Goal: Entertainment & Leisure: Consume media (video, audio)

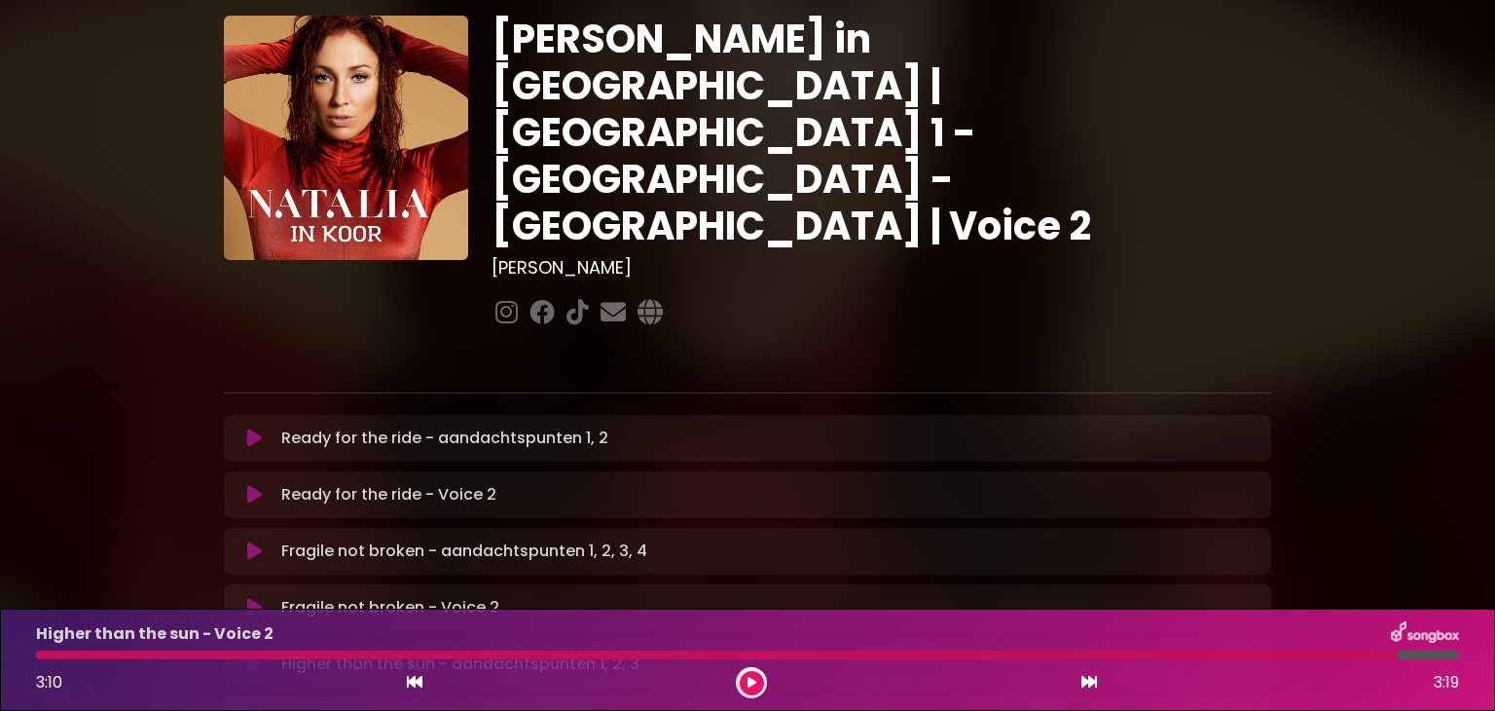
click at [249, 485] on icon at bounding box center [254, 494] width 15 height 19
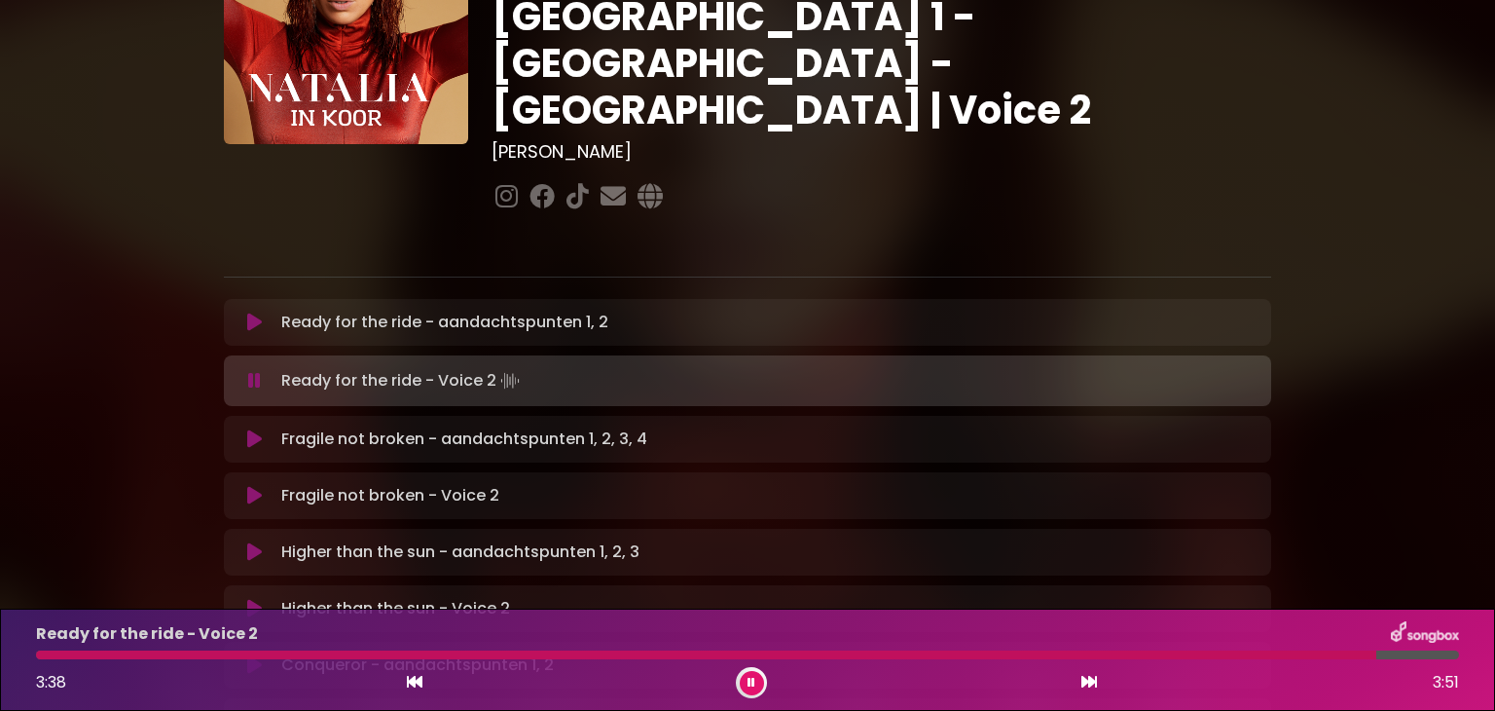
scroll to position [171, 0]
click at [249, 485] on icon at bounding box center [254, 494] width 15 height 19
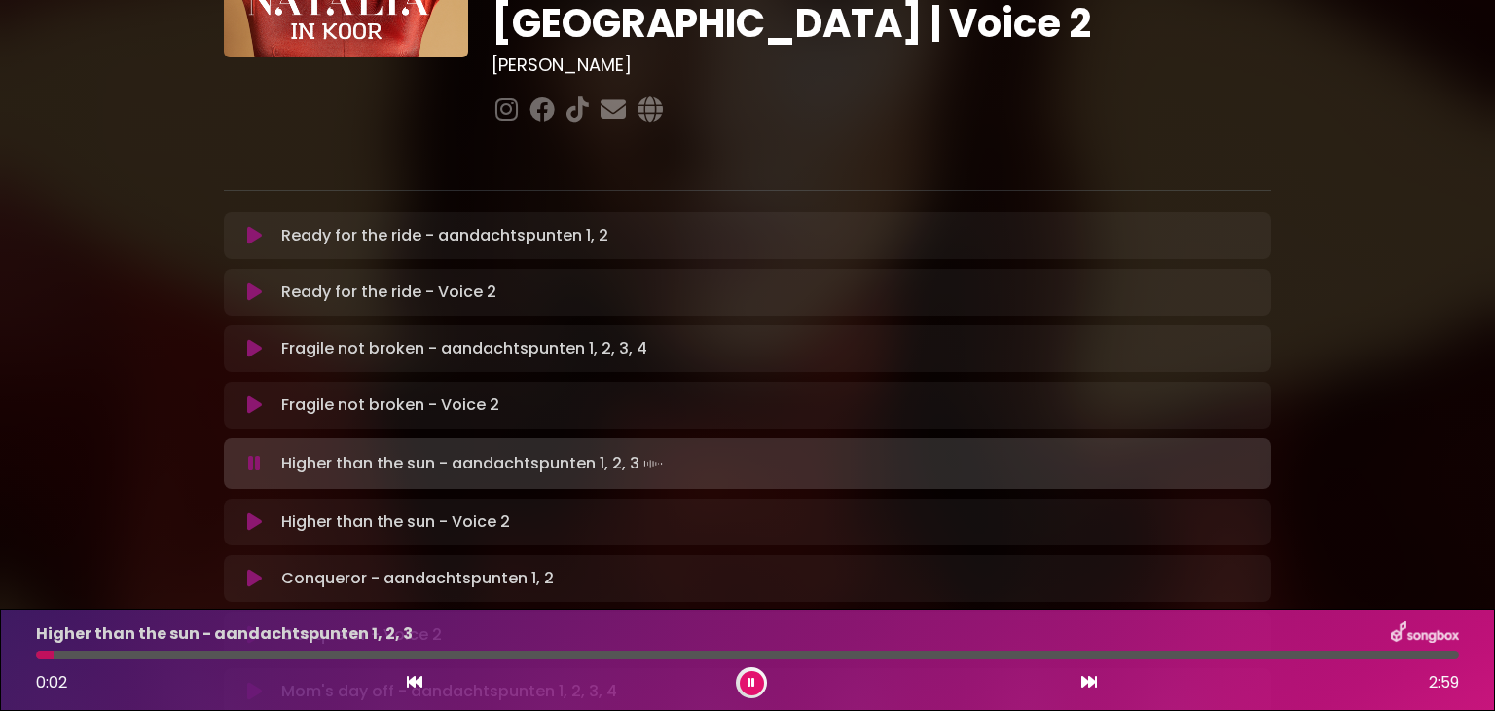
scroll to position [261, 0]
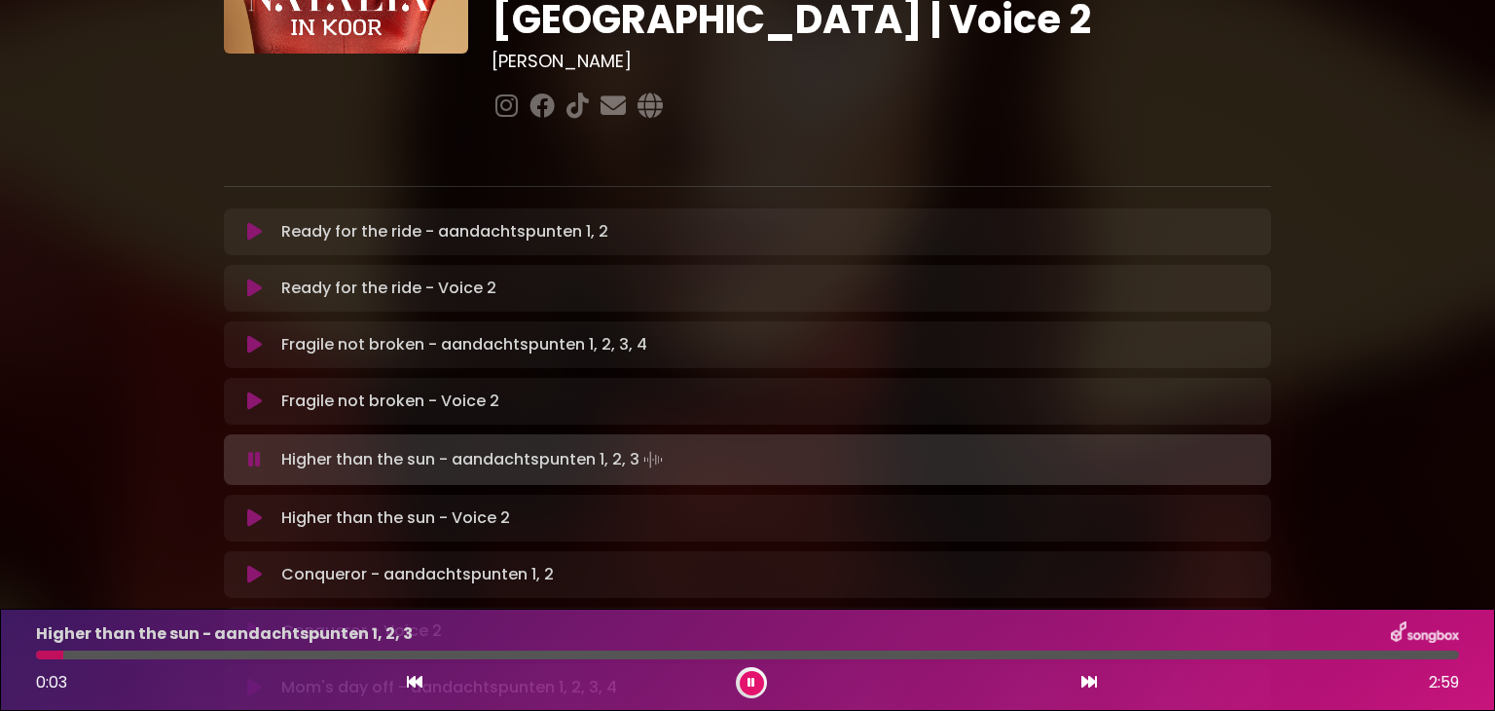
click at [254, 508] on icon at bounding box center [254, 517] width 15 height 19
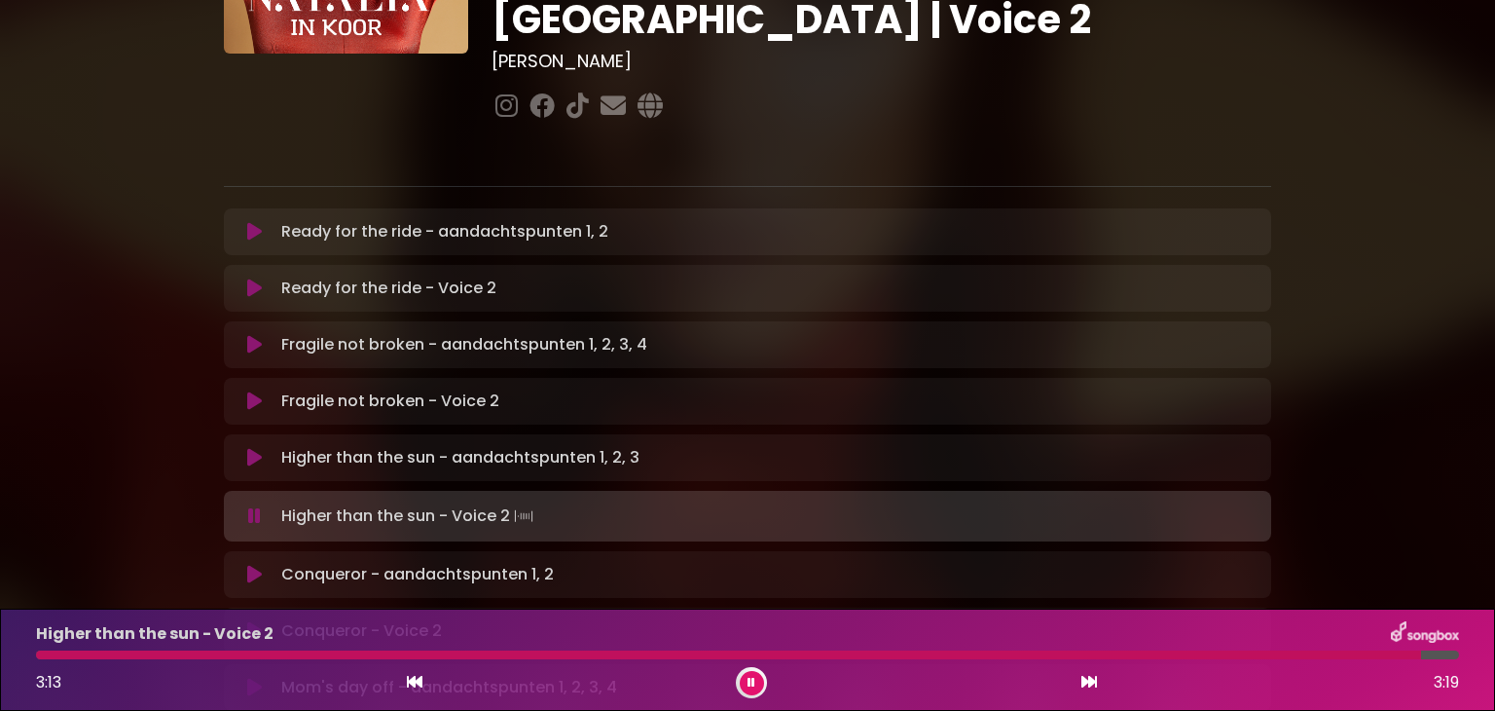
click at [248, 565] on icon at bounding box center [254, 574] width 15 height 19
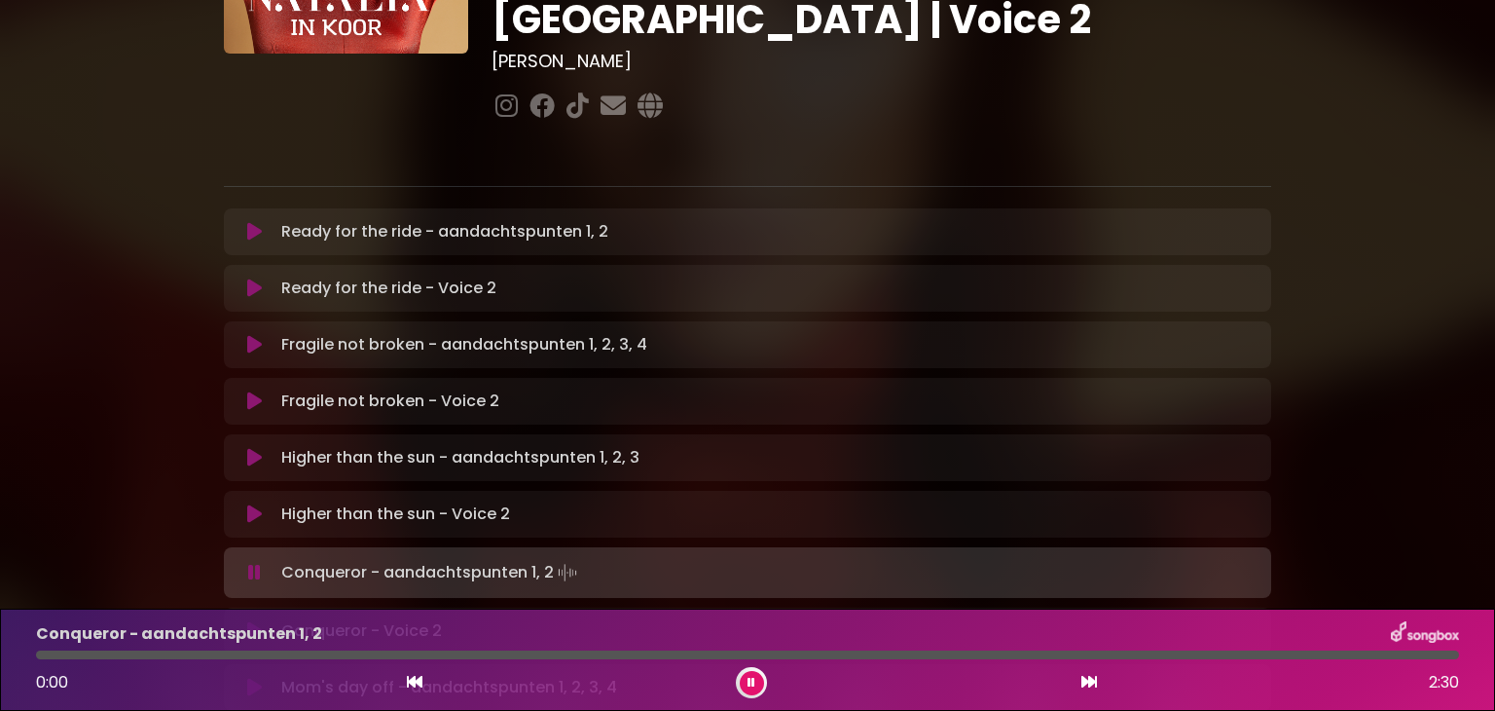
click at [759, 674] on button at bounding box center [752, 683] width 24 height 24
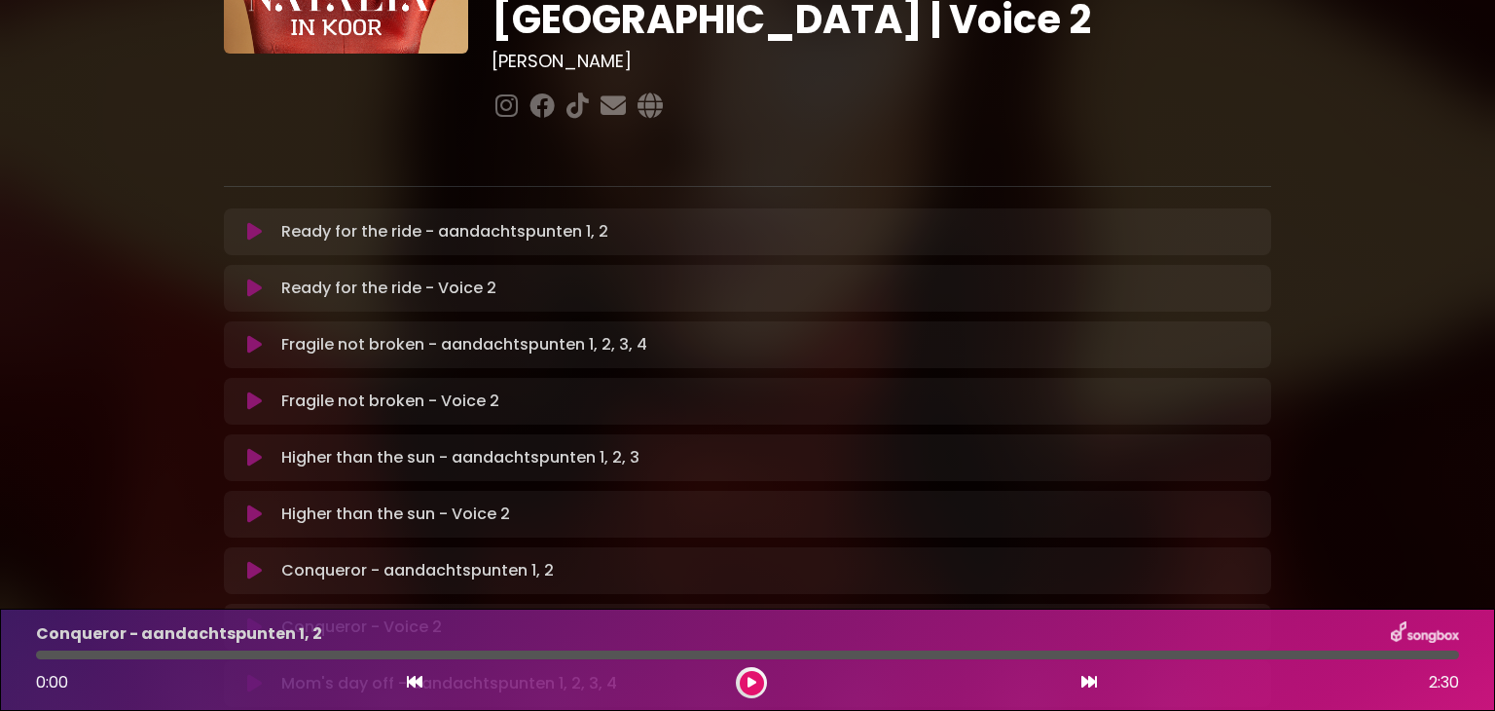
click at [750, 686] on icon at bounding box center [751, 683] width 11 height 14
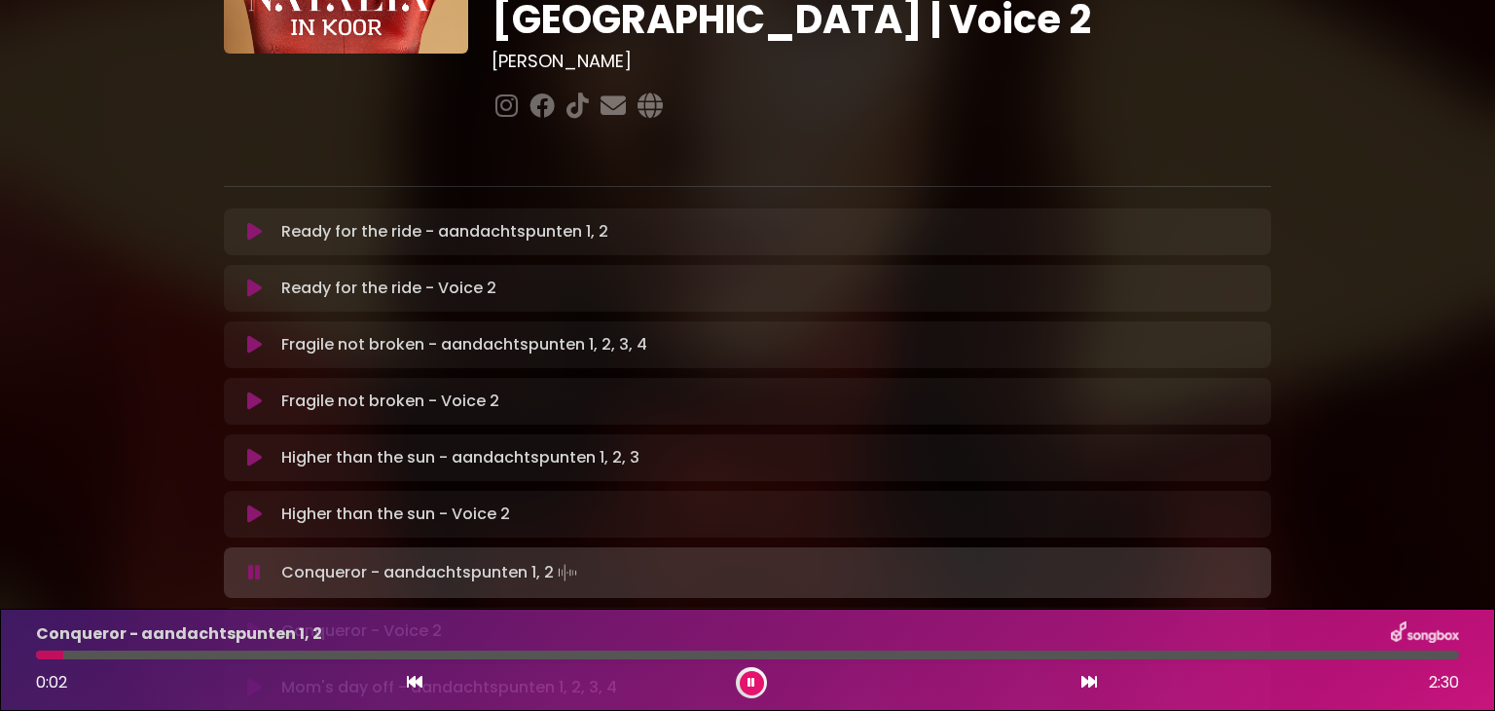
click at [242, 621] on button at bounding box center [255, 630] width 38 height 19
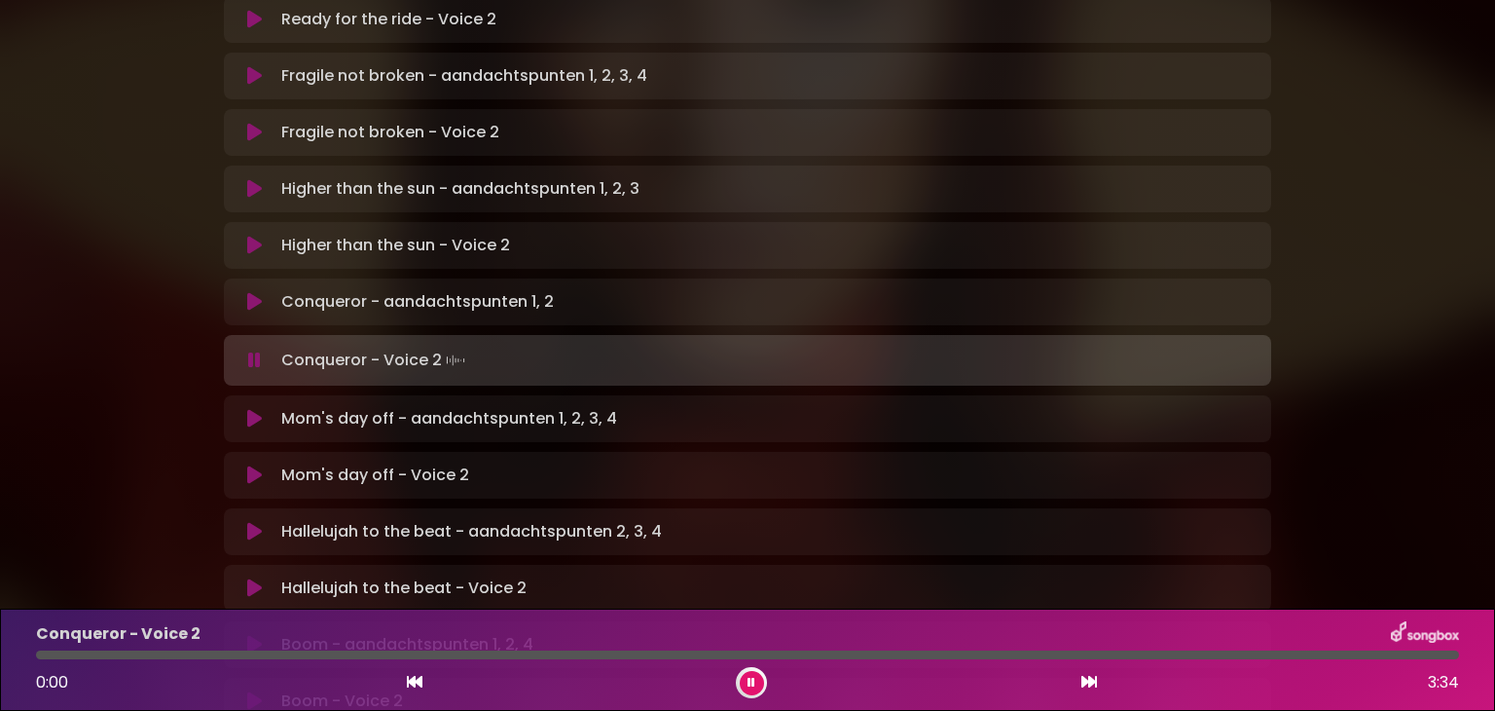
scroll to position [533, 0]
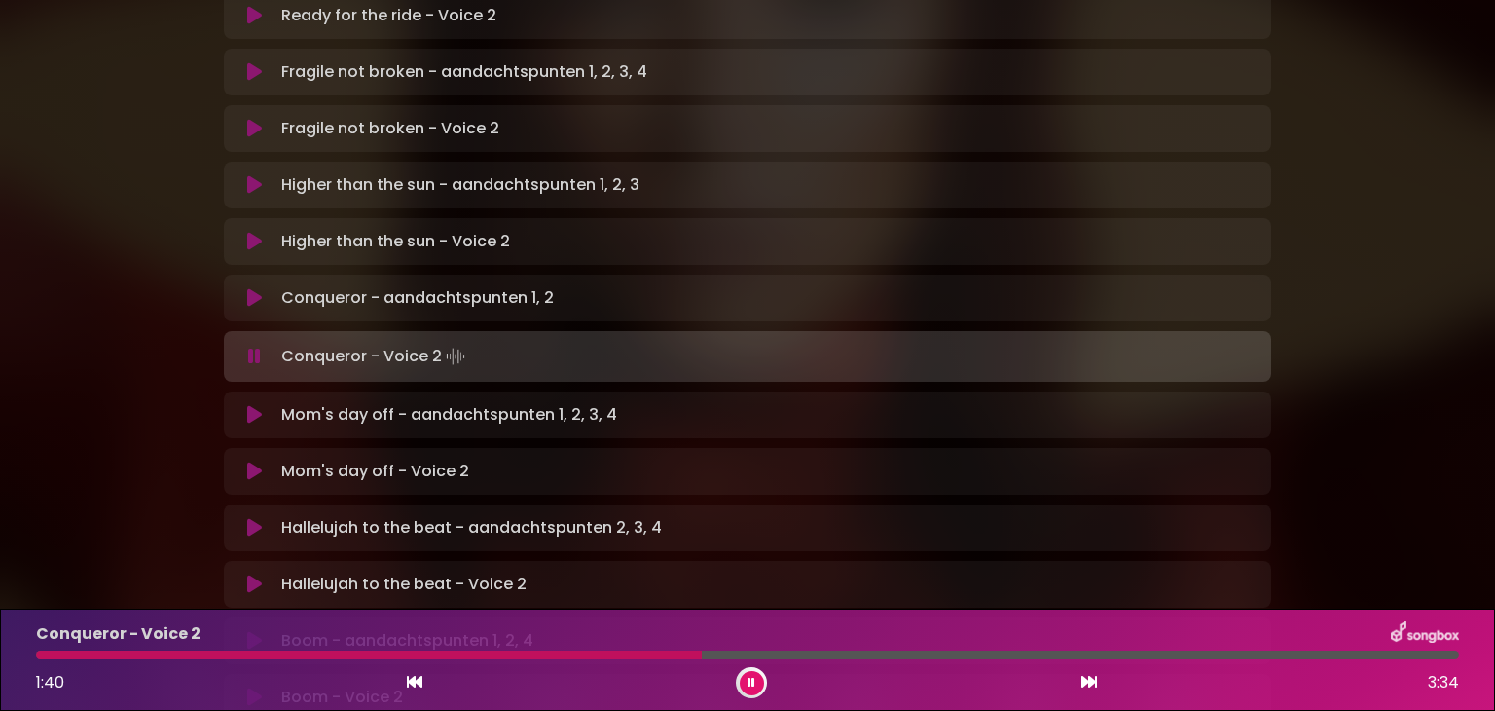
click at [44, 652] on div at bounding box center [369, 654] width 666 height 9
click at [580, 662] on div "Conqueror - Voice 2 1:55 3:34" at bounding box center [747, 659] width 1446 height 77
click at [580, 654] on div at bounding box center [426, 654] width 781 height 9
click at [580, 651] on div at bounding box center [407, 654] width 742 height 9
click at [575, 643] on div "Conqueror - Voice 2" at bounding box center [747, 633] width 1446 height 25
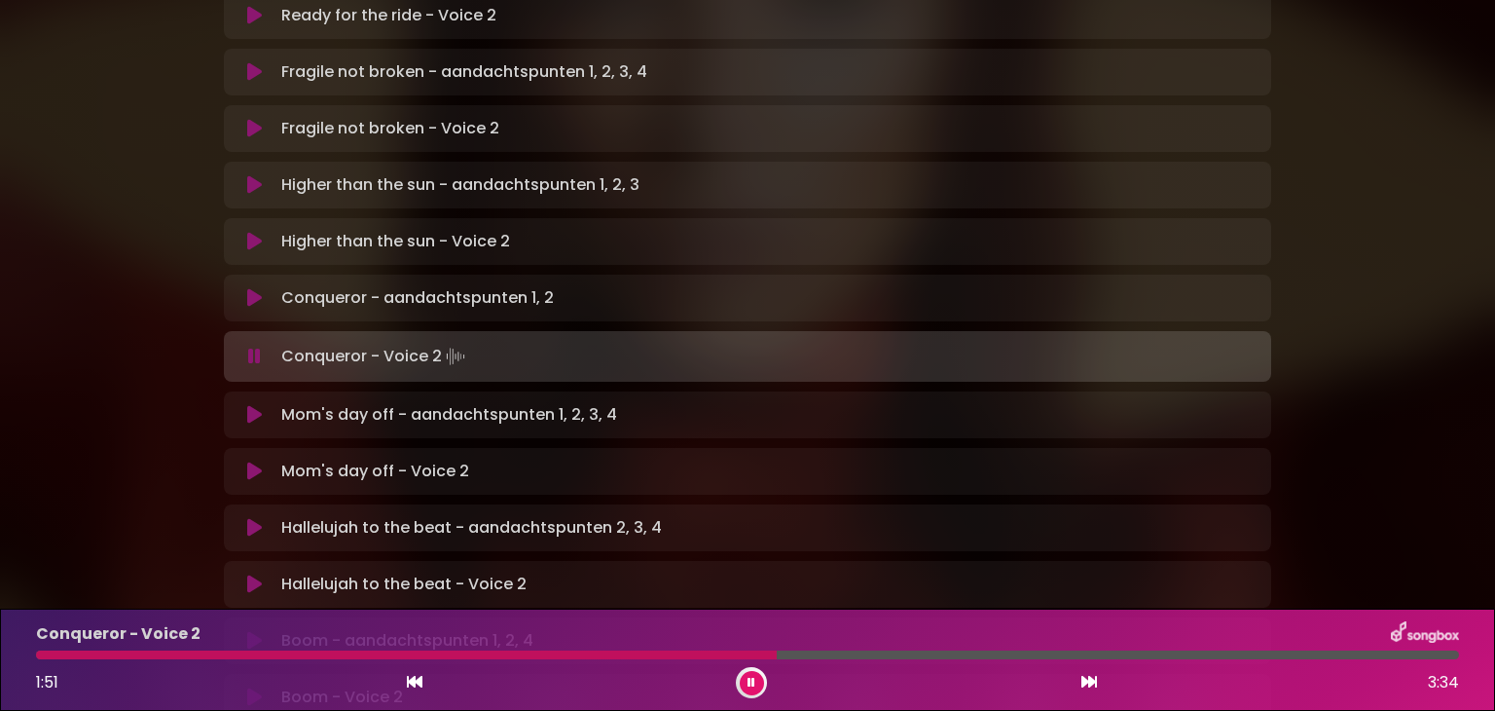
click at [580, 650] on div at bounding box center [406, 654] width 741 height 9
click at [580, 650] on div at bounding box center [394, 654] width 716 height 9
click at [585, 655] on div at bounding box center [310, 654] width 549 height 9
click at [585, 655] on div at bounding box center [401, 654] width 731 height 9
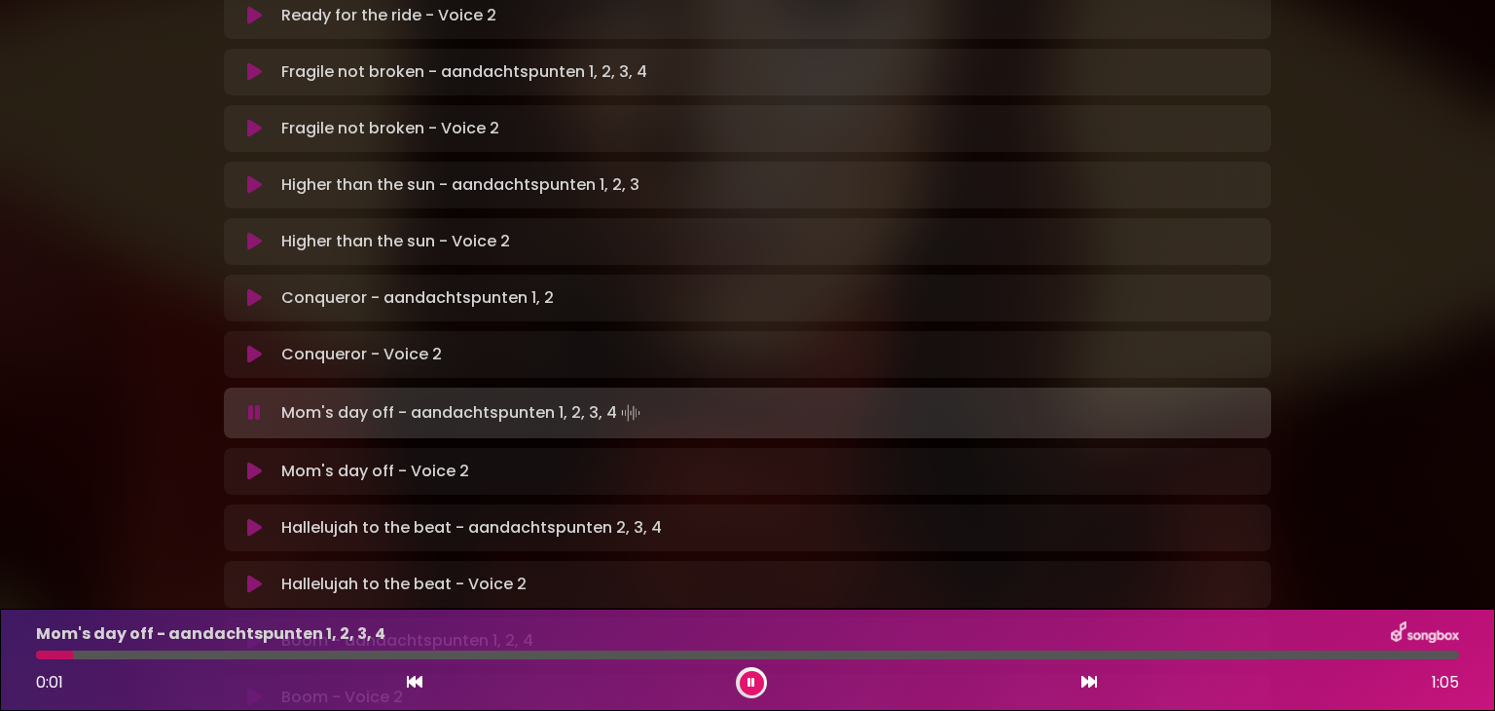
click at [750, 674] on button at bounding box center [752, 683] width 24 height 24
